Goal: Task Accomplishment & Management: Use online tool/utility

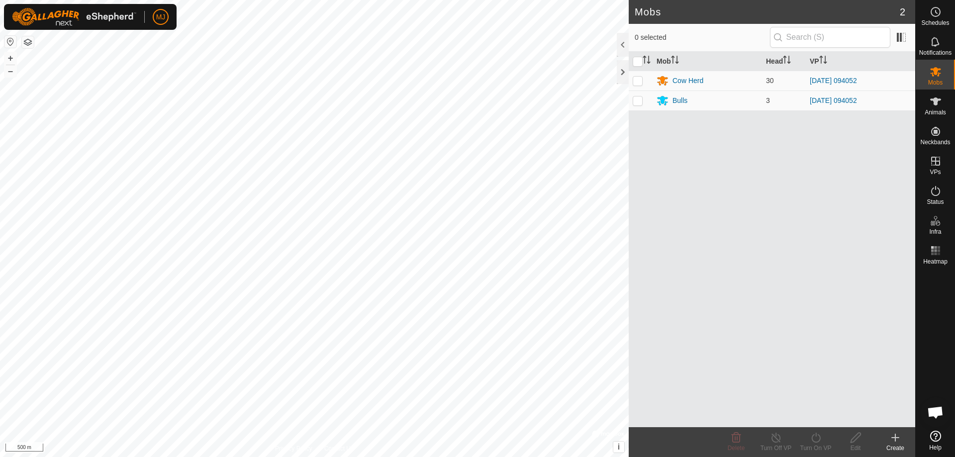
scroll to position [2463, 0]
click at [151, 457] on html "MJ Schedules Notifications Mobs Animals Neckbands VPs Status Infra Heatmap Help…" at bounding box center [477, 228] width 955 height 457
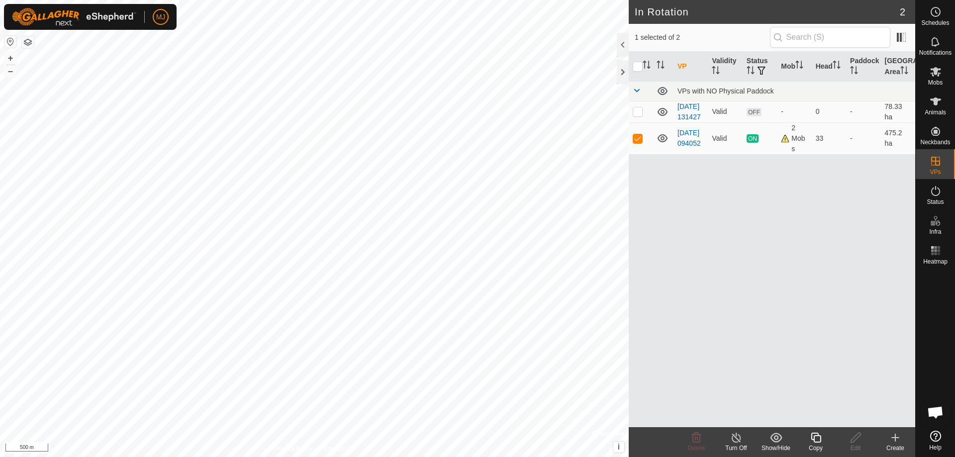
click at [736, 437] on icon at bounding box center [736, 438] width 12 height 12
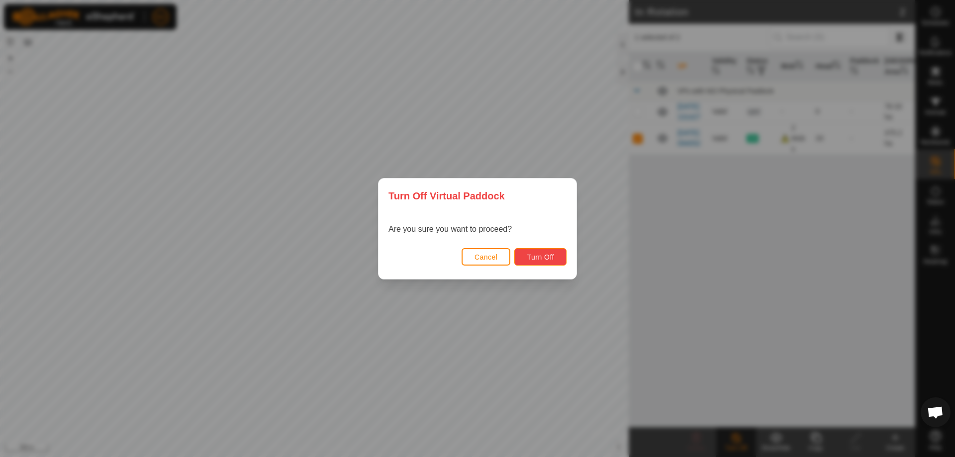
click at [530, 257] on span "Turn Off" at bounding box center [540, 257] width 27 height 8
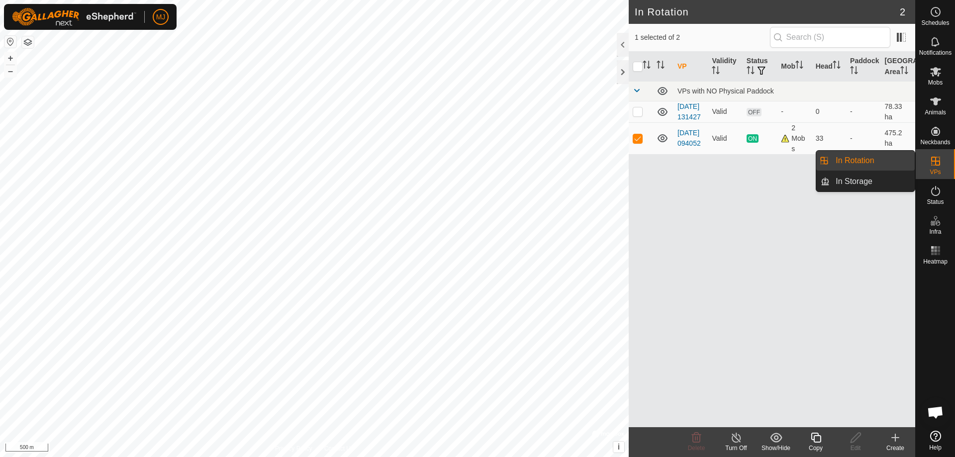
click at [932, 165] on icon at bounding box center [936, 161] width 12 height 12
click at [868, 160] on link "In Rotation" at bounding box center [872, 161] width 85 height 20
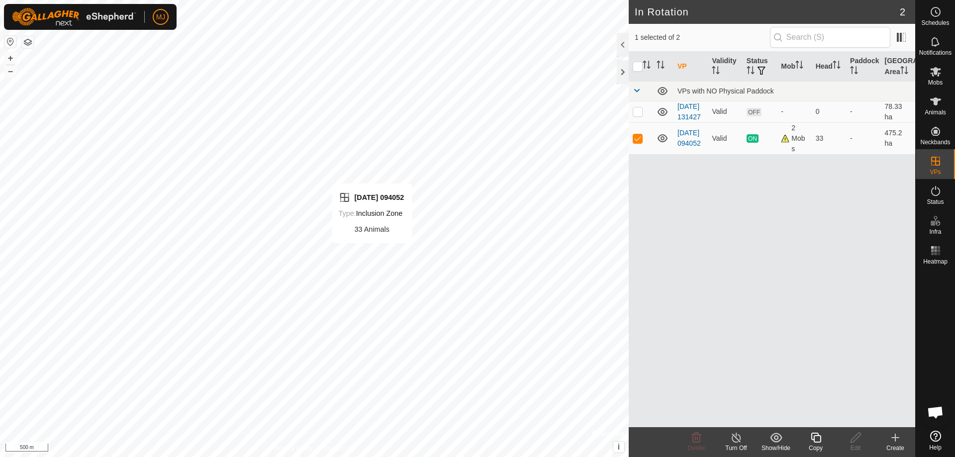
checkbox input "false"
checkbox input "true"
click at [819, 441] on icon at bounding box center [816, 438] width 12 height 12
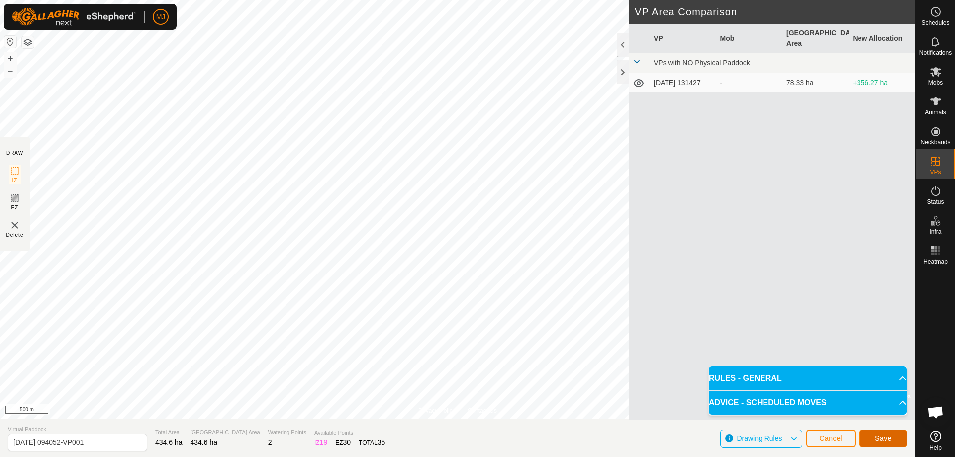
click at [900, 435] on button "Save" at bounding box center [884, 438] width 48 height 17
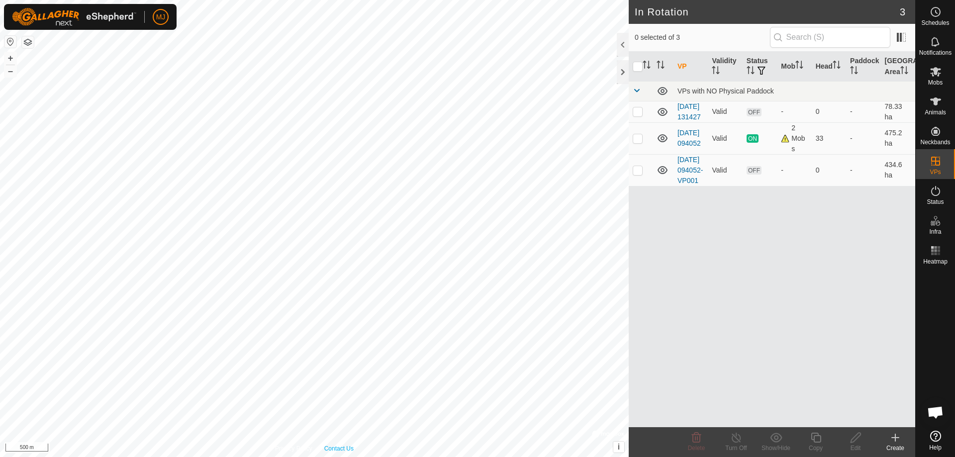
checkbox input "true"
click at [638, 174] on p-checkbox at bounding box center [638, 170] width 10 height 8
checkbox input "true"
click at [939, 73] on icon at bounding box center [935, 71] width 11 height 9
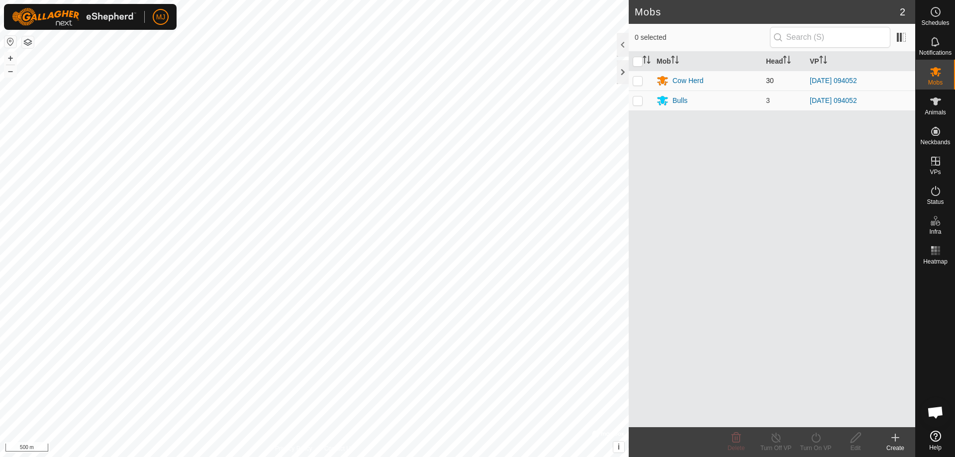
click at [637, 80] on p-checkbox at bounding box center [638, 81] width 10 height 8
checkbox input "true"
click at [637, 103] on p-checkbox at bounding box center [638, 100] width 10 height 8
checkbox input "true"
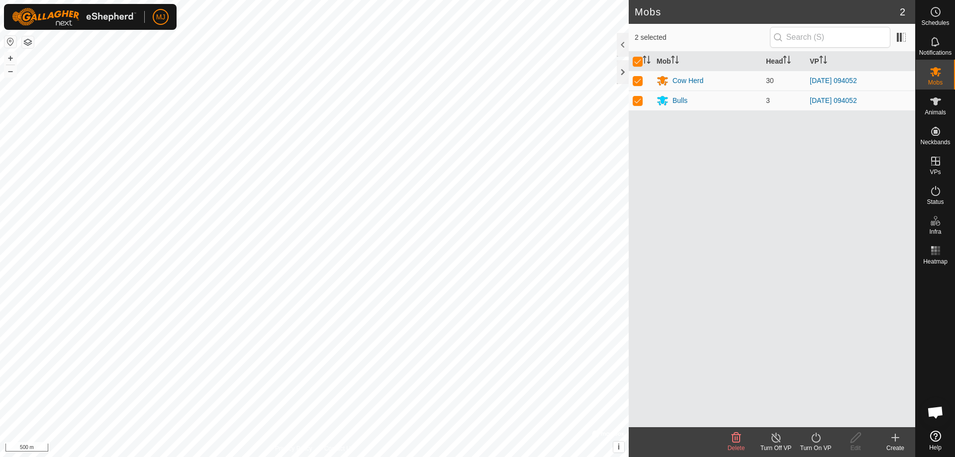
click at [817, 438] on icon at bounding box center [816, 438] width 12 height 12
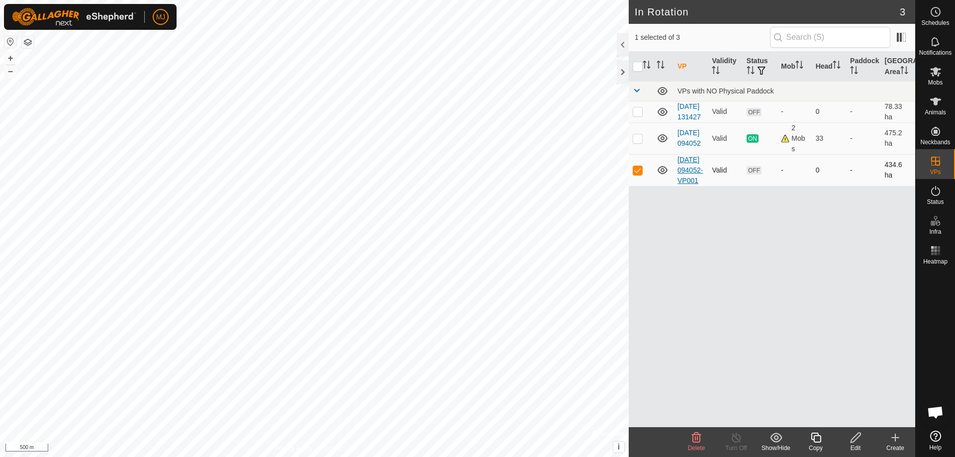
click at [695, 185] on link "[DATE] 094052-VP001" at bounding box center [689, 170] width 25 height 29
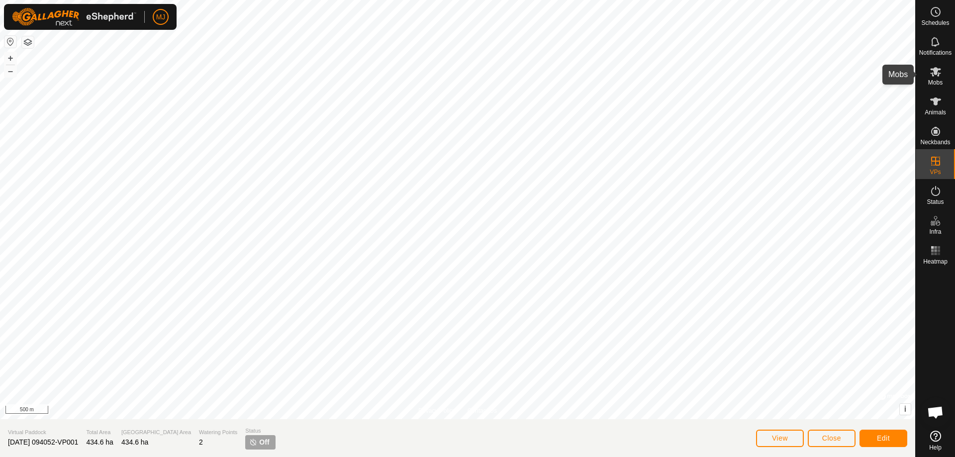
click at [933, 75] on icon at bounding box center [935, 71] width 11 height 9
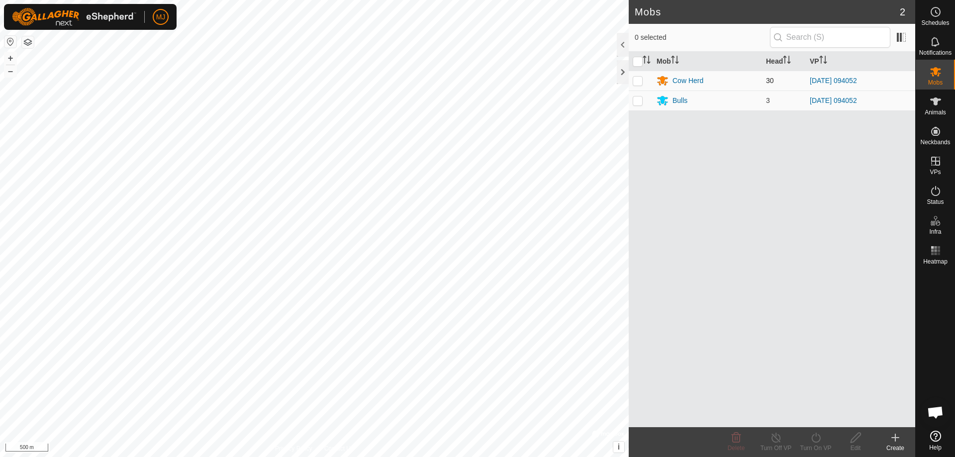
click at [638, 83] on p-checkbox at bounding box center [638, 81] width 10 height 8
checkbox input "true"
click at [637, 101] on p-checkbox at bounding box center [638, 100] width 10 height 8
checkbox input "true"
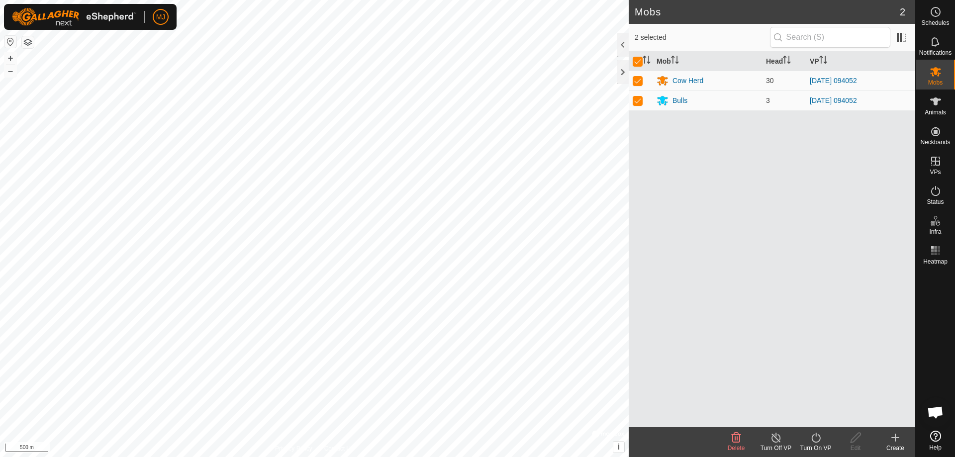
click at [813, 438] on icon at bounding box center [816, 438] width 12 height 12
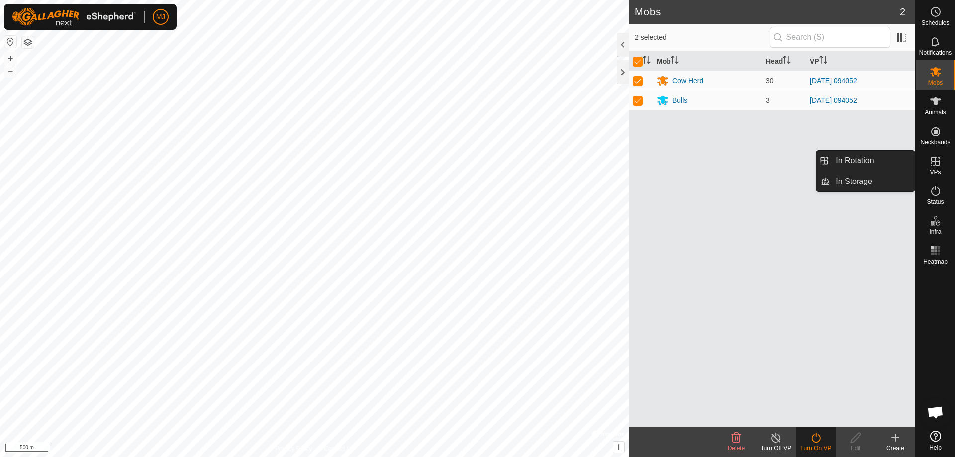
click at [936, 162] on icon at bounding box center [935, 161] width 9 height 9
click at [863, 183] on link "In Storage" at bounding box center [872, 182] width 85 height 20
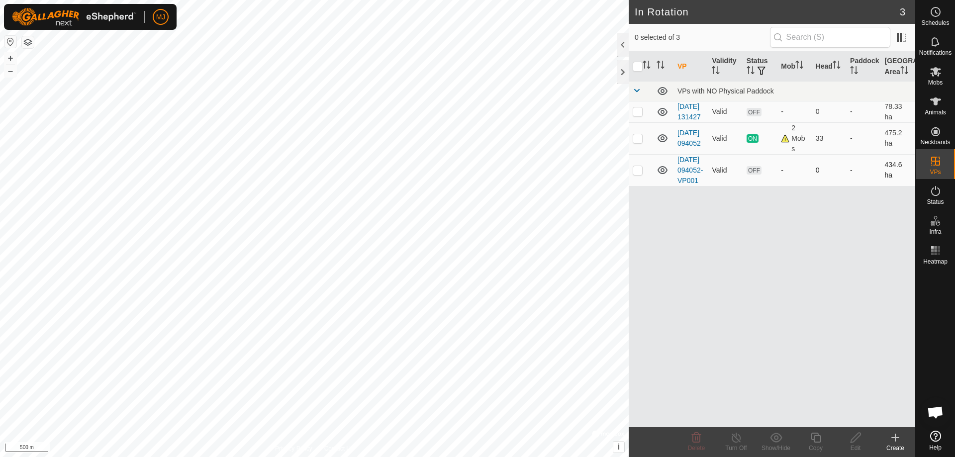
click at [635, 174] on p-checkbox at bounding box center [638, 170] width 10 height 8
checkbox input "true"
click at [942, 73] on es-mob-svg-icon at bounding box center [936, 72] width 18 height 16
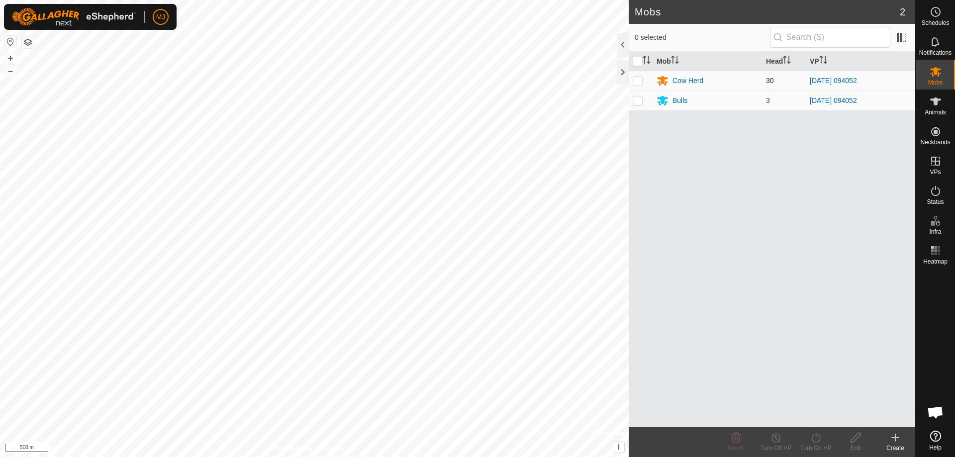
click at [639, 80] on p-checkbox at bounding box center [638, 81] width 10 height 8
checkbox input "true"
click at [636, 101] on p-checkbox at bounding box center [638, 100] width 10 height 8
checkbox input "true"
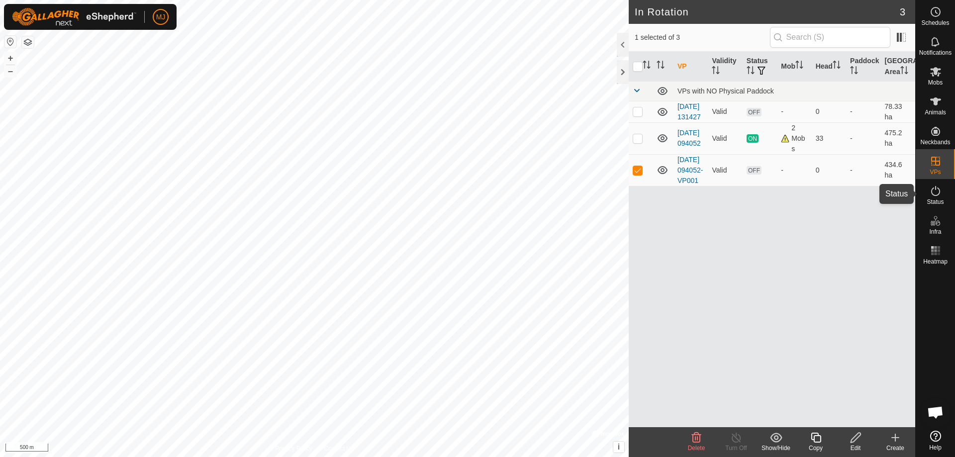
click at [934, 191] on icon at bounding box center [936, 191] width 12 height 12
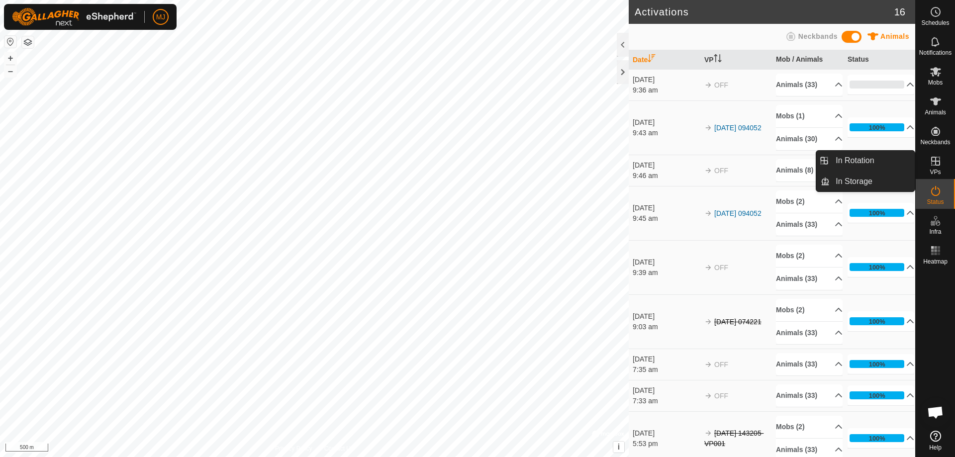
click at [933, 158] on icon at bounding box center [936, 161] width 12 height 12
click at [868, 159] on link "In Rotation" at bounding box center [872, 161] width 85 height 20
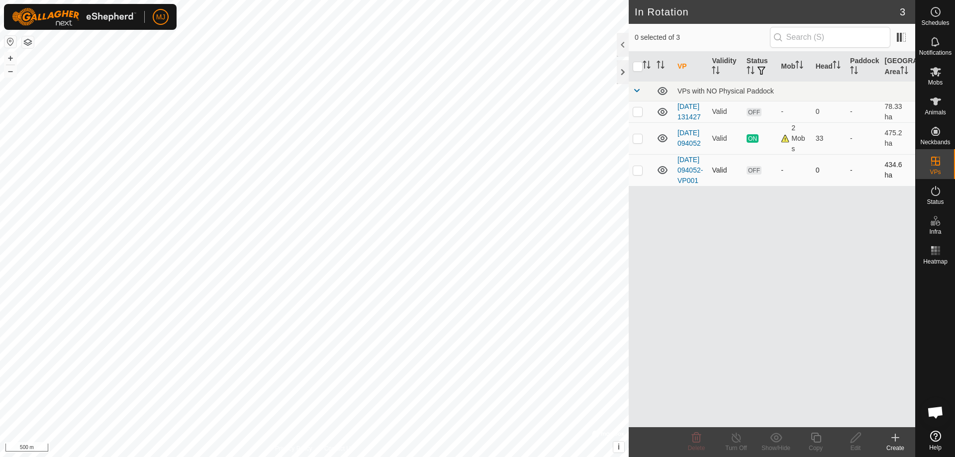
click at [638, 174] on p-checkbox at bounding box center [638, 170] width 10 height 8
checkbox input "true"
click at [855, 440] on icon at bounding box center [856, 438] width 10 height 10
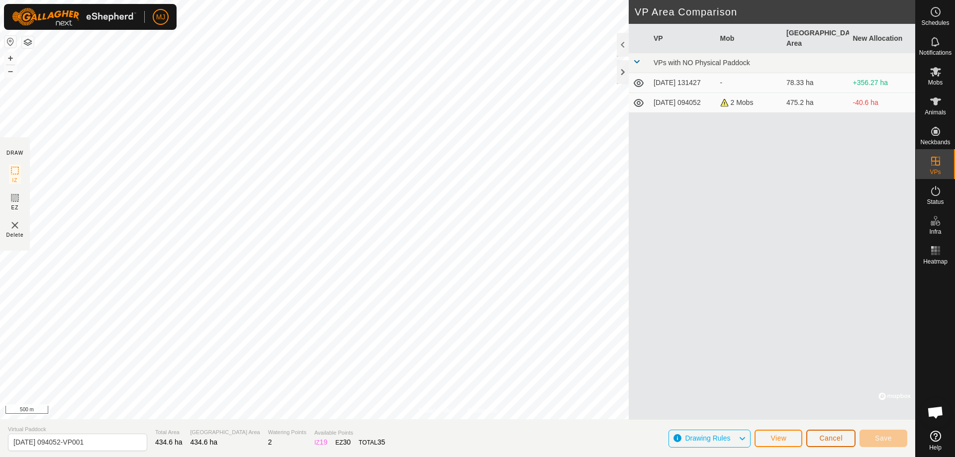
click at [833, 441] on span "Cancel" at bounding box center [830, 438] width 23 height 8
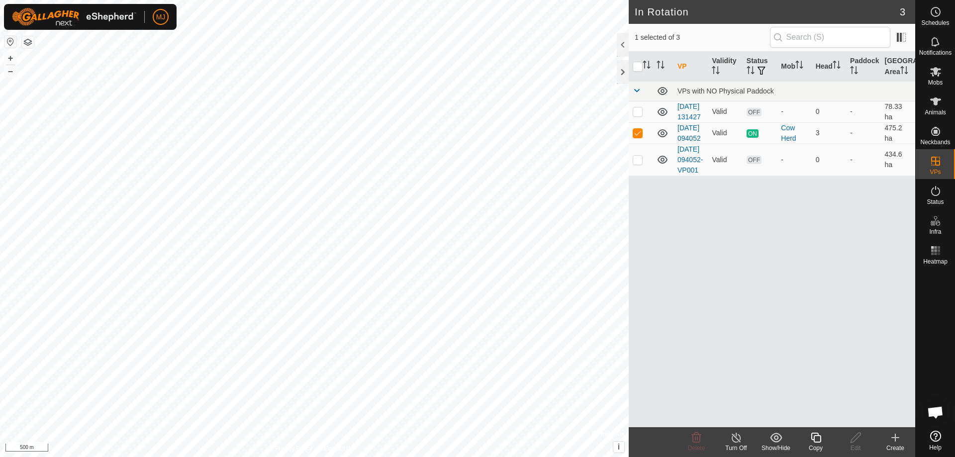
checkbox input "false"
checkbox input "true"
click at [898, 439] on icon at bounding box center [895, 438] width 12 height 12
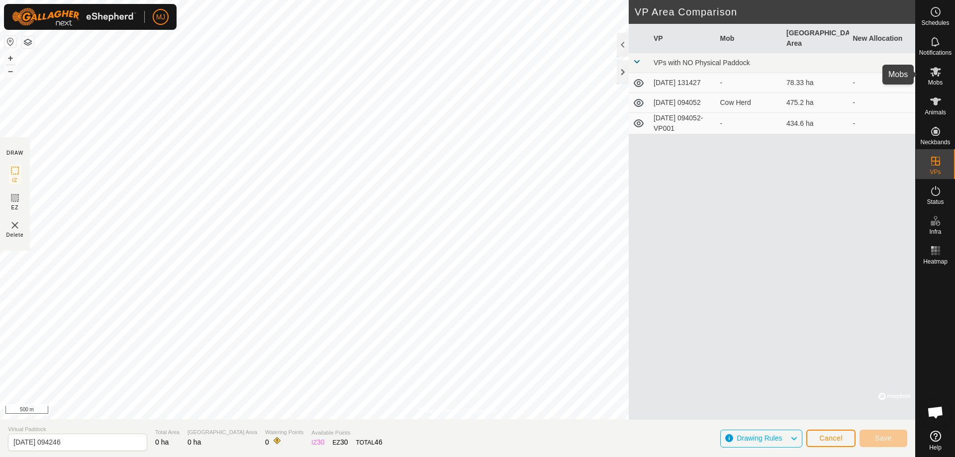
click at [937, 75] on icon at bounding box center [936, 72] width 12 height 12
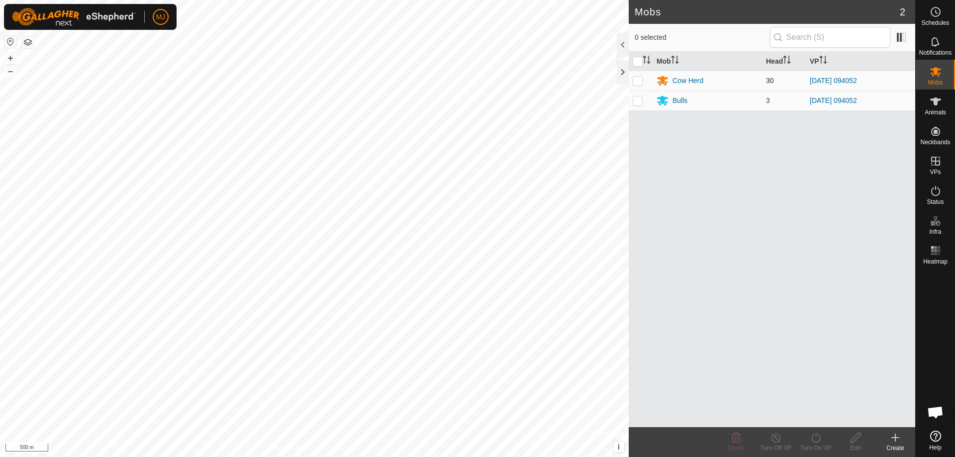
click at [637, 80] on p-checkbox at bounding box center [638, 81] width 10 height 8
checkbox input "true"
click at [640, 100] on p-checkbox at bounding box center [638, 100] width 10 height 8
checkbox input "true"
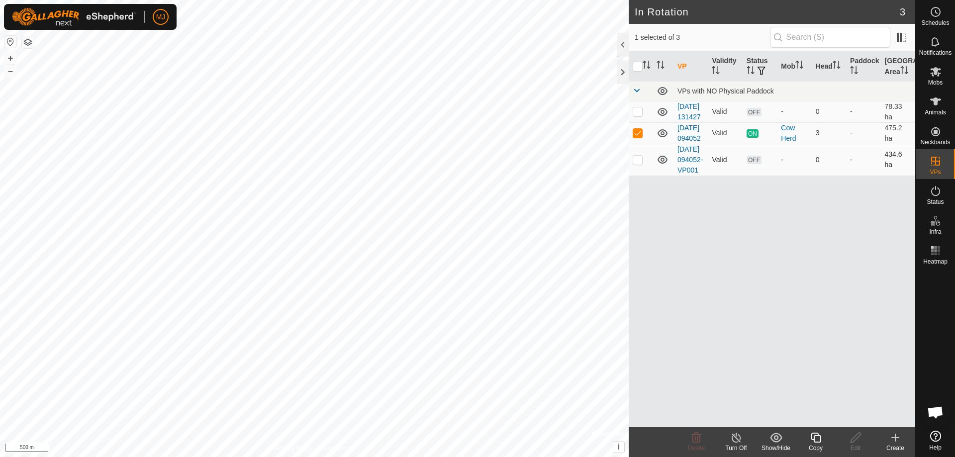
click at [637, 164] on p-checkbox at bounding box center [638, 160] width 10 height 8
checkbox input "true"
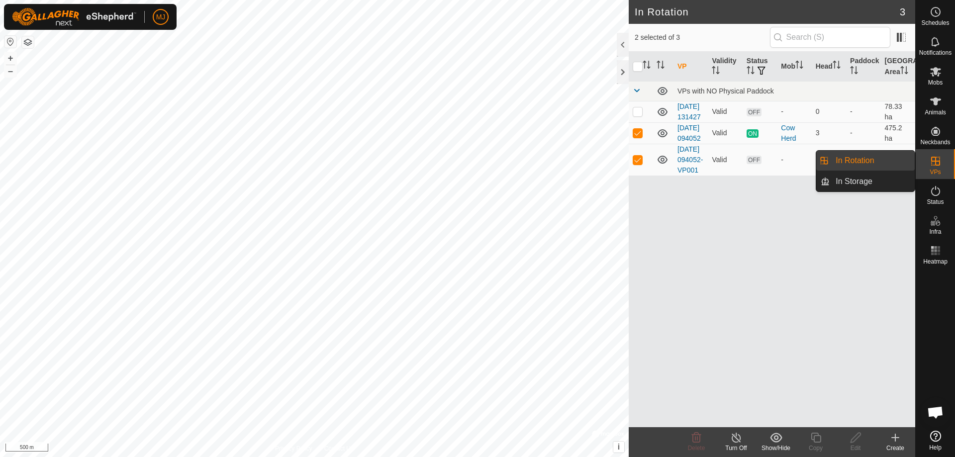
click at [935, 168] on es-virtualpaddocks-svg-icon at bounding box center [936, 161] width 18 height 16
click at [860, 159] on link "In Rotation" at bounding box center [872, 161] width 85 height 20
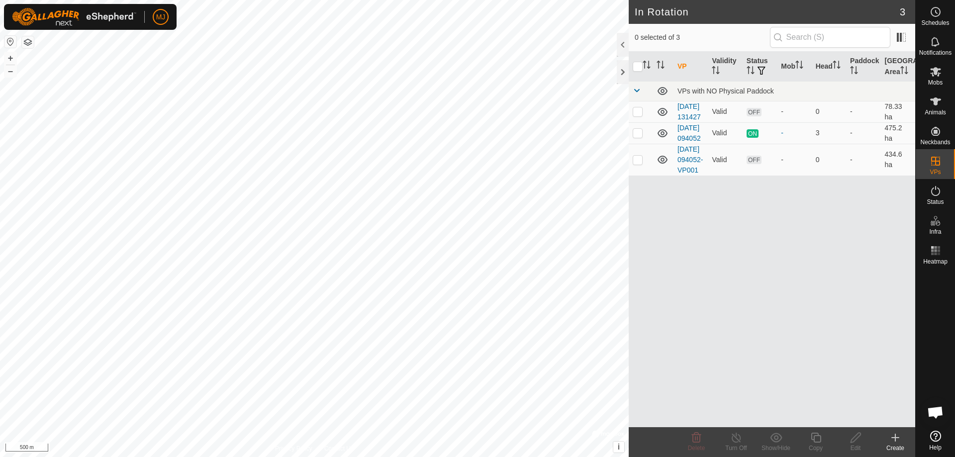
scroll to position [2463, 0]
checkbox input "true"
click at [640, 164] on p-checkbox at bounding box center [638, 160] width 10 height 8
checkbox input "true"
click at [932, 77] on icon at bounding box center [936, 72] width 12 height 12
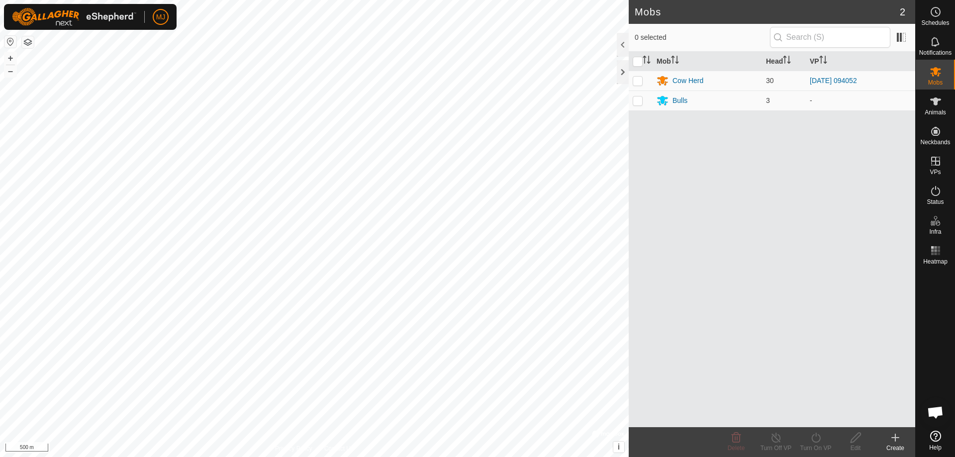
click at [897, 436] on icon at bounding box center [895, 438] width 12 height 12
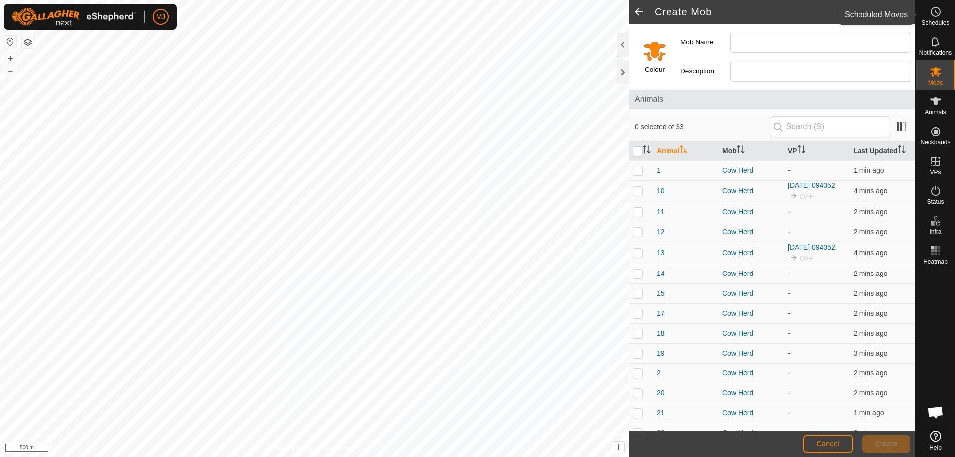
click at [935, 12] on icon at bounding box center [936, 12] width 12 height 12
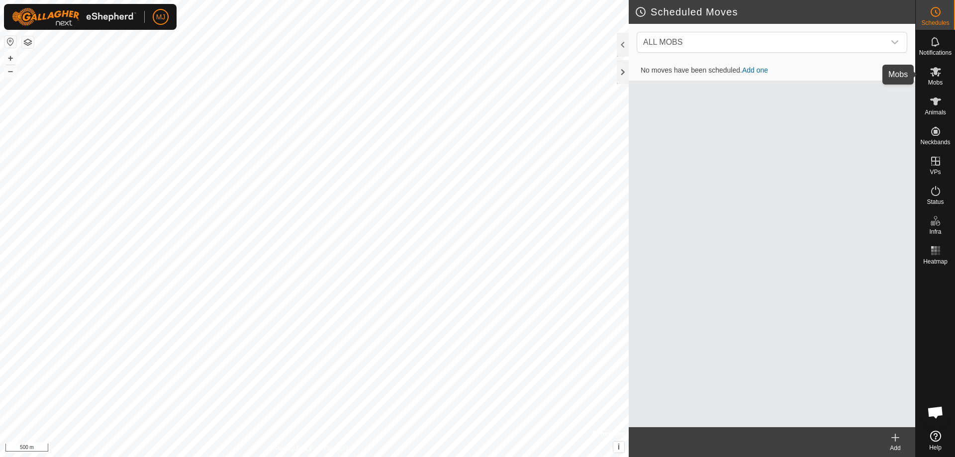
click at [938, 76] on icon at bounding box center [935, 71] width 11 height 9
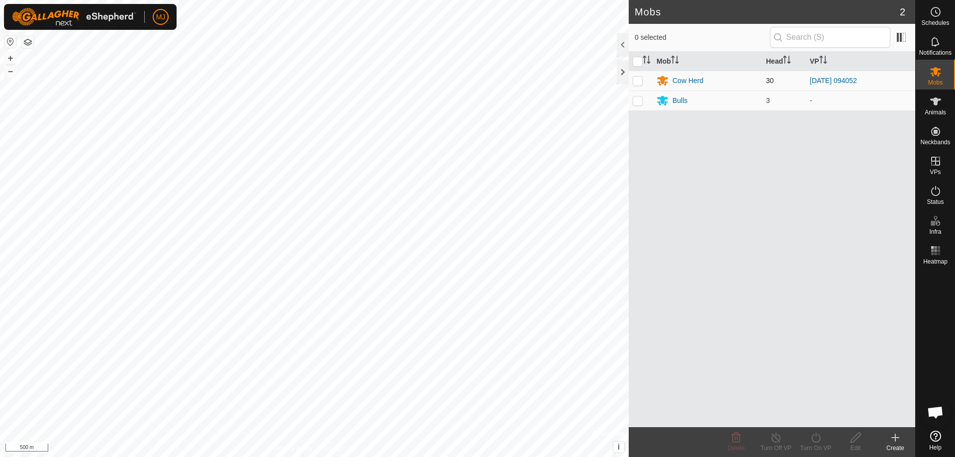
click at [635, 81] on p-checkbox at bounding box center [638, 81] width 10 height 8
checkbox input "true"
click at [639, 105] on td at bounding box center [641, 101] width 24 height 20
checkbox input "true"
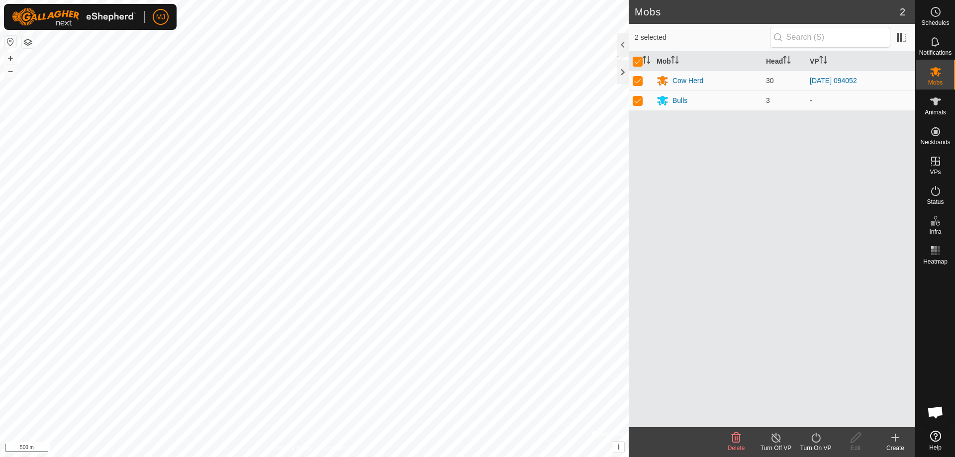
click at [816, 437] on icon at bounding box center [816, 438] width 12 height 12
click at [822, 422] on link "Now" at bounding box center [845, 416] width 98 height 20
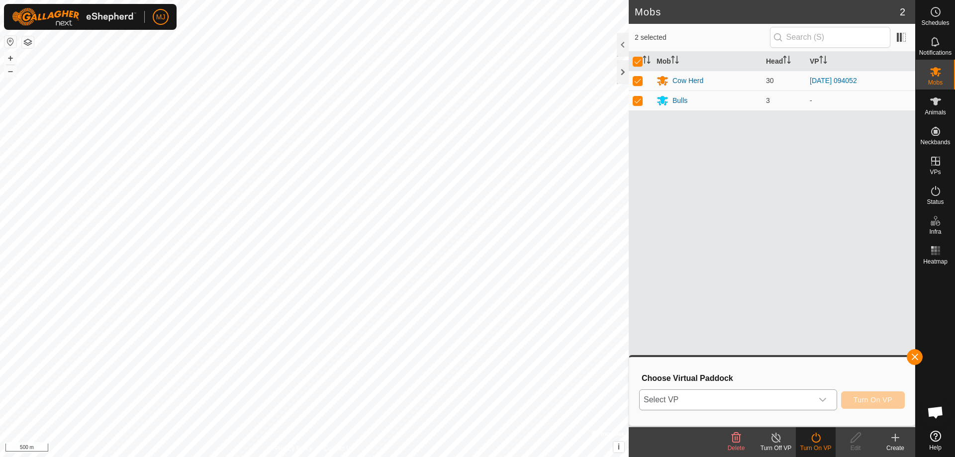
click at [822, 399] on icon "dropdown trigger" at bounding box center [823, 400] width 8 height 8
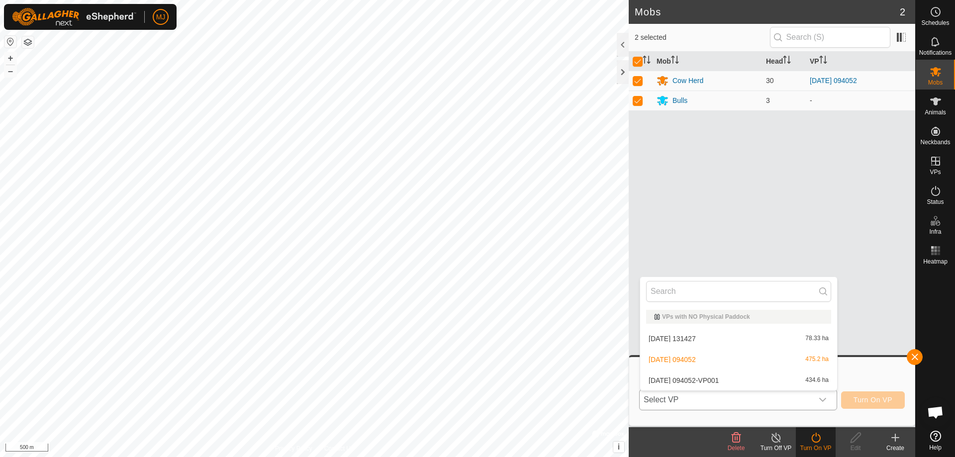
click at [726, 379] on li "2025-09-08 094052-VP001 434.6 ha" at bounding box center [738, 381] width 197 height 20
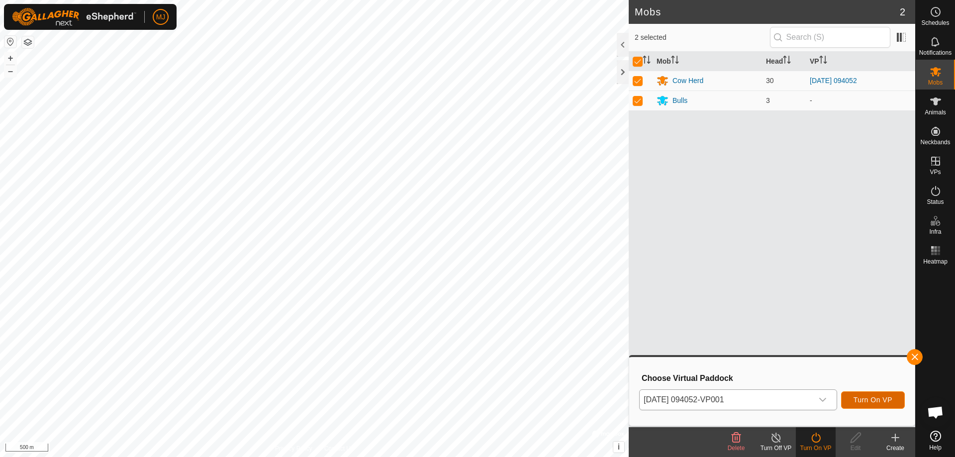
click at [862, 404] on button "Turn On VP" at bounding box center [873, 399] width 64 height 17
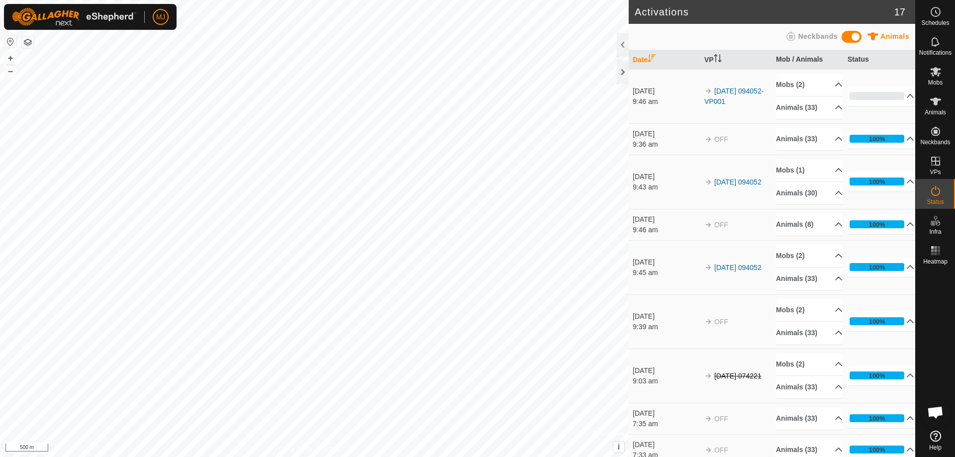
scroll to position [2463, 0]
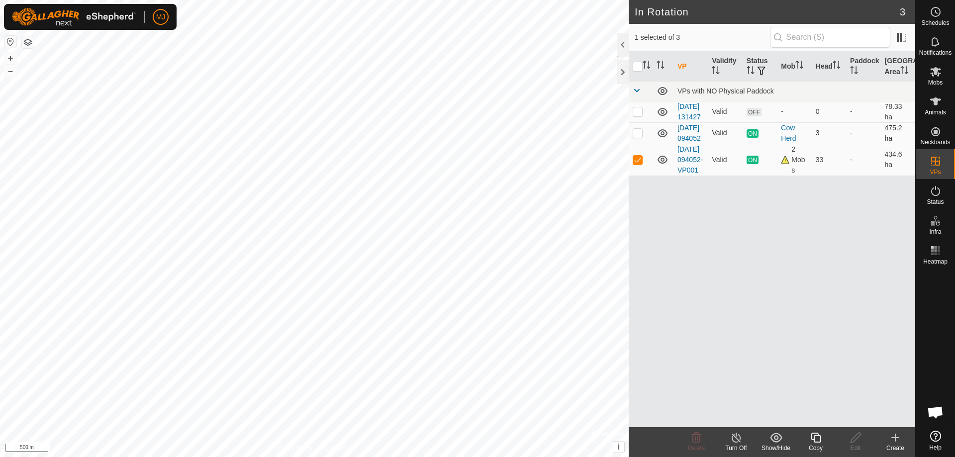
checkbox input "false"
checkbox input "true"
checkbox input "false"
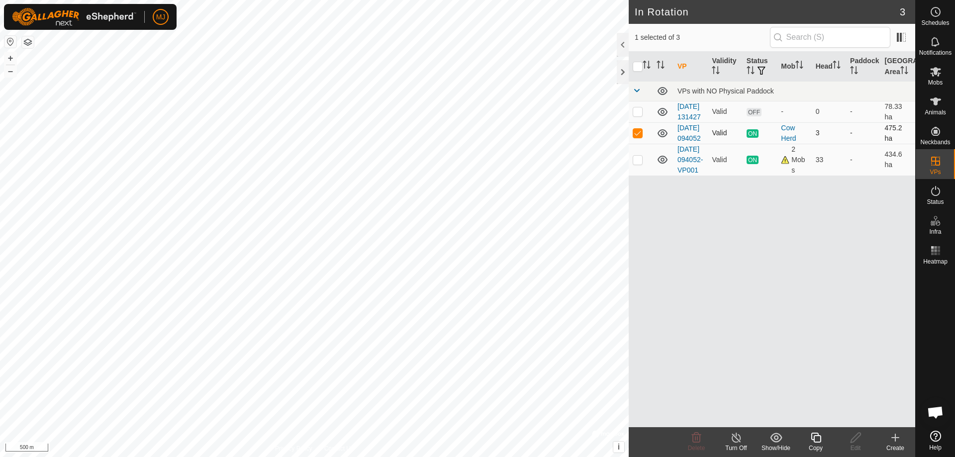
checkbox input "true"
click at [639, 164] on p-checkbox at bounding box center [638, 160] width 10 height 8
checkbox input "false"
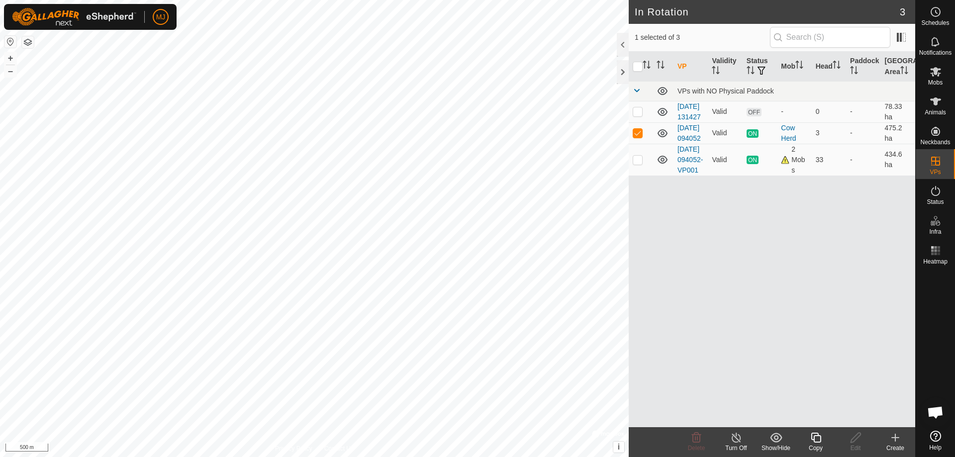
click at [736, 439] on icon at bounding box center [736, 438] width 12 height 12
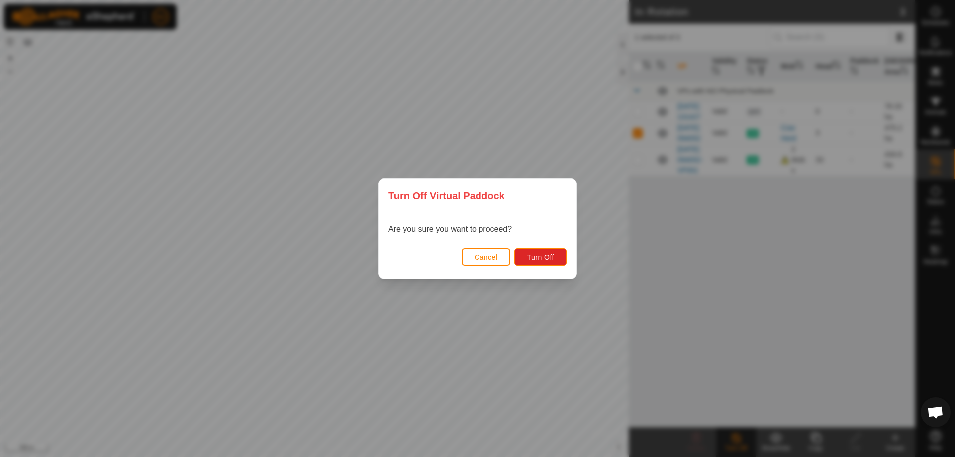
click at [487, 259] on span "Cancel" at bounding box center [486, 257] width 23 height 8
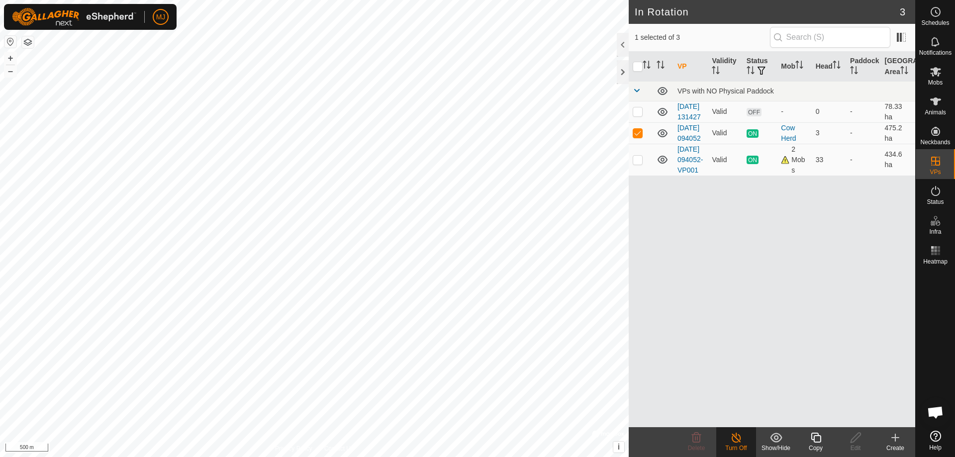
click at [732, 446] on div "Turn Off" at bounding box center [736, 448] width 40 height 9
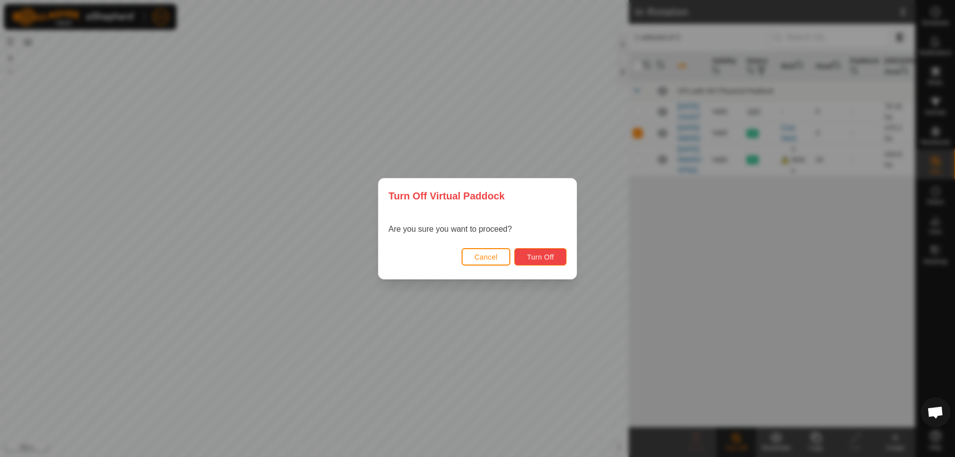
click at [544, 257] on span "Turn Off" at bounding box center [540, 257] width 27 height 8
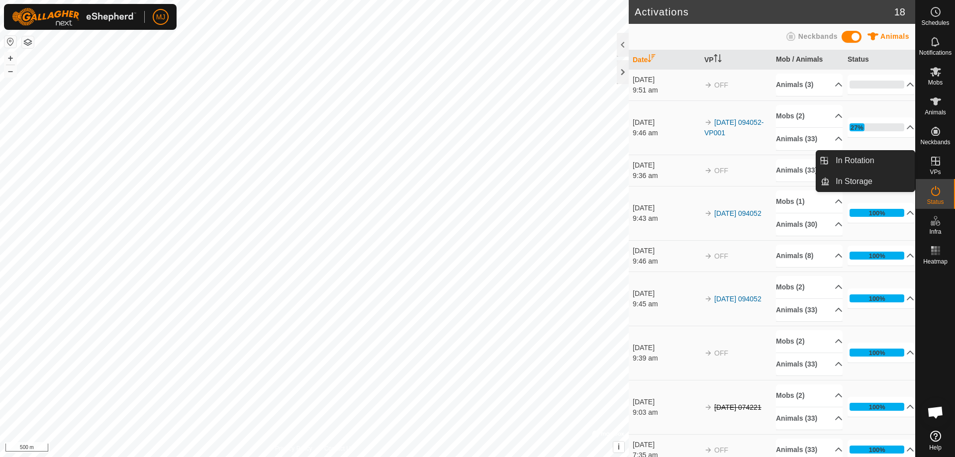
click at [935, 168] on es-virtualpaddocks-svg-icon at bounding box center [936, 161] width 18 height 16
click at [884, 162] on link "In Rotation" at bounding box center [872, 161] width 85 height 20
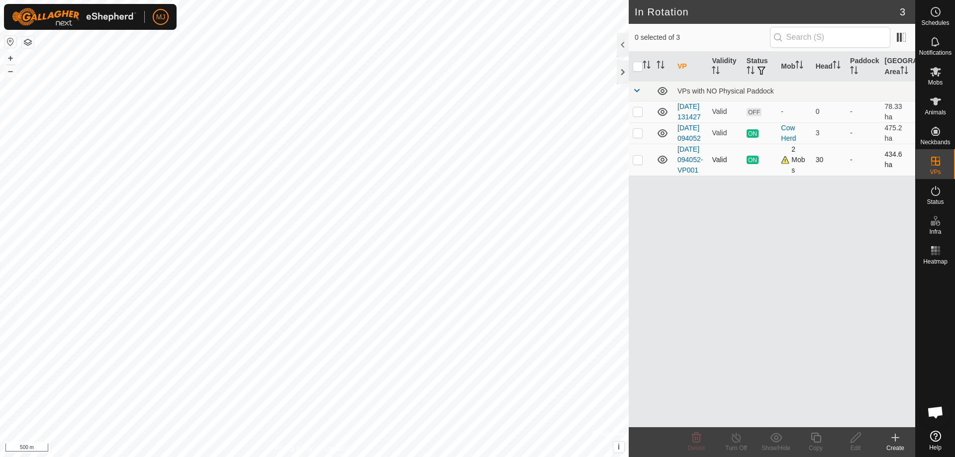
checkbox input "true"
